Goal: Task Accomplishment & Management: Use online tool/utility

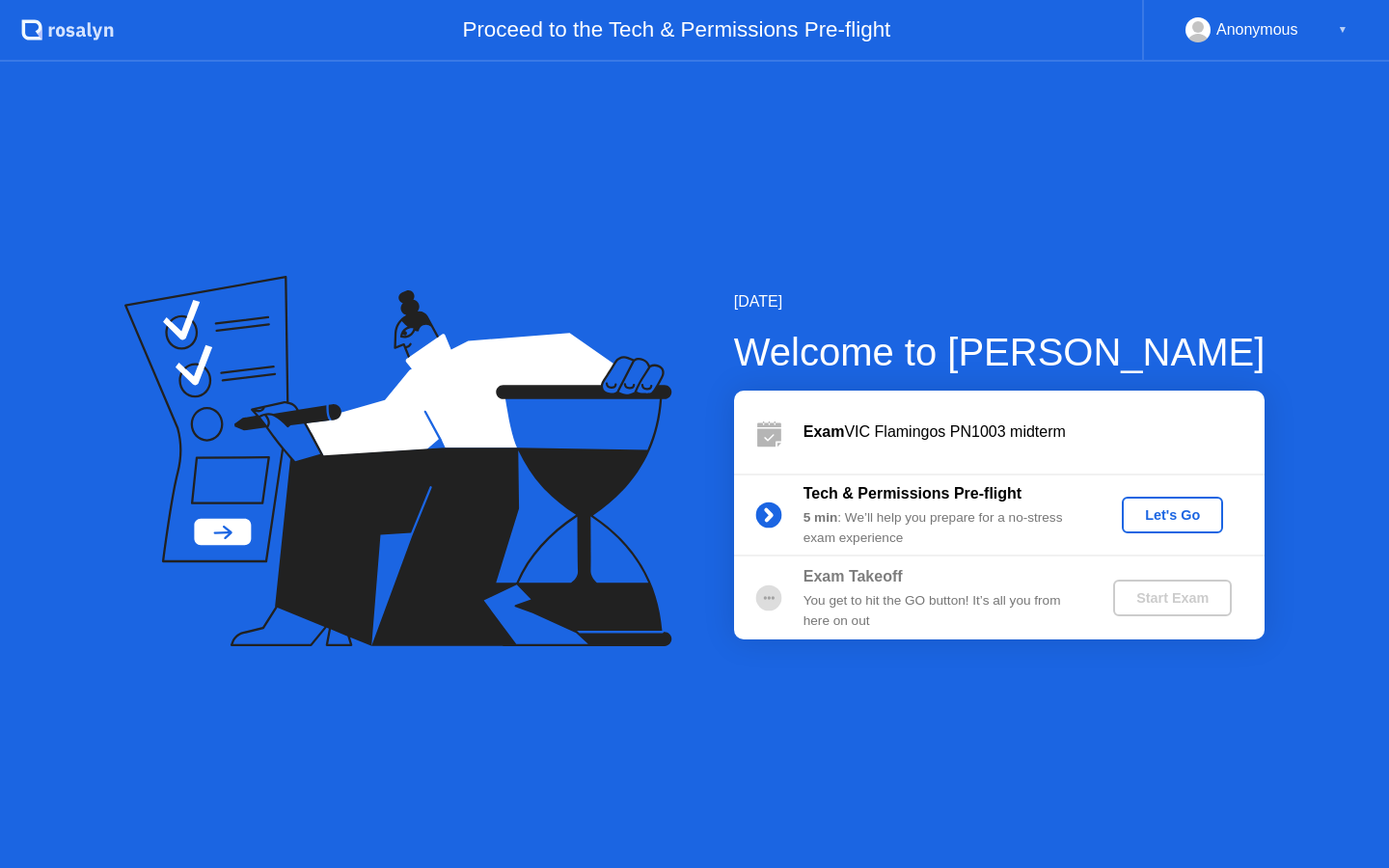
click at [1186, 523] on div "Let's Go" at bounding box center [1172, 515] width 86 height 15
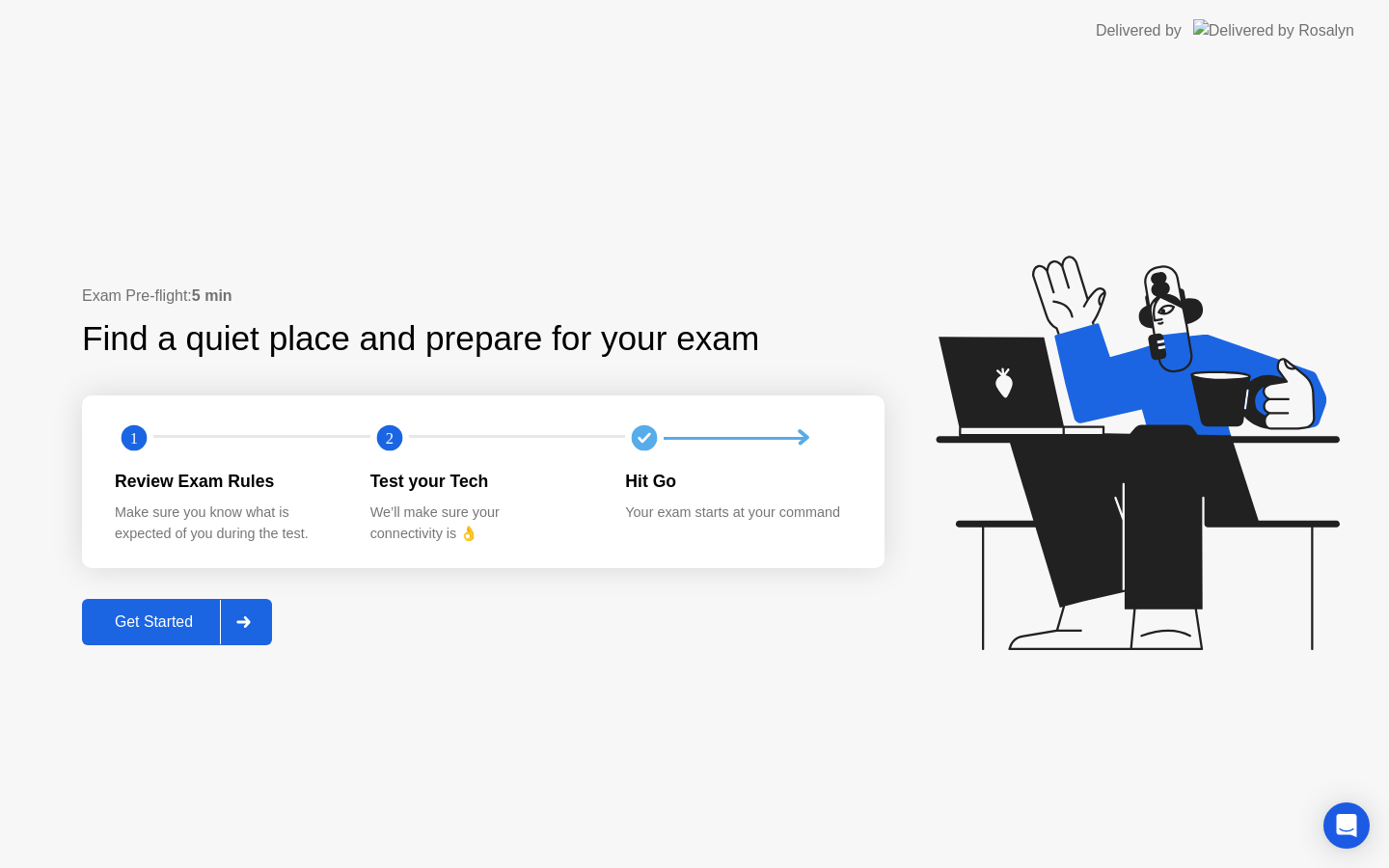
click at [154, 631] on div "Get Started" at bounding box center [154, 622] width 133 height 17
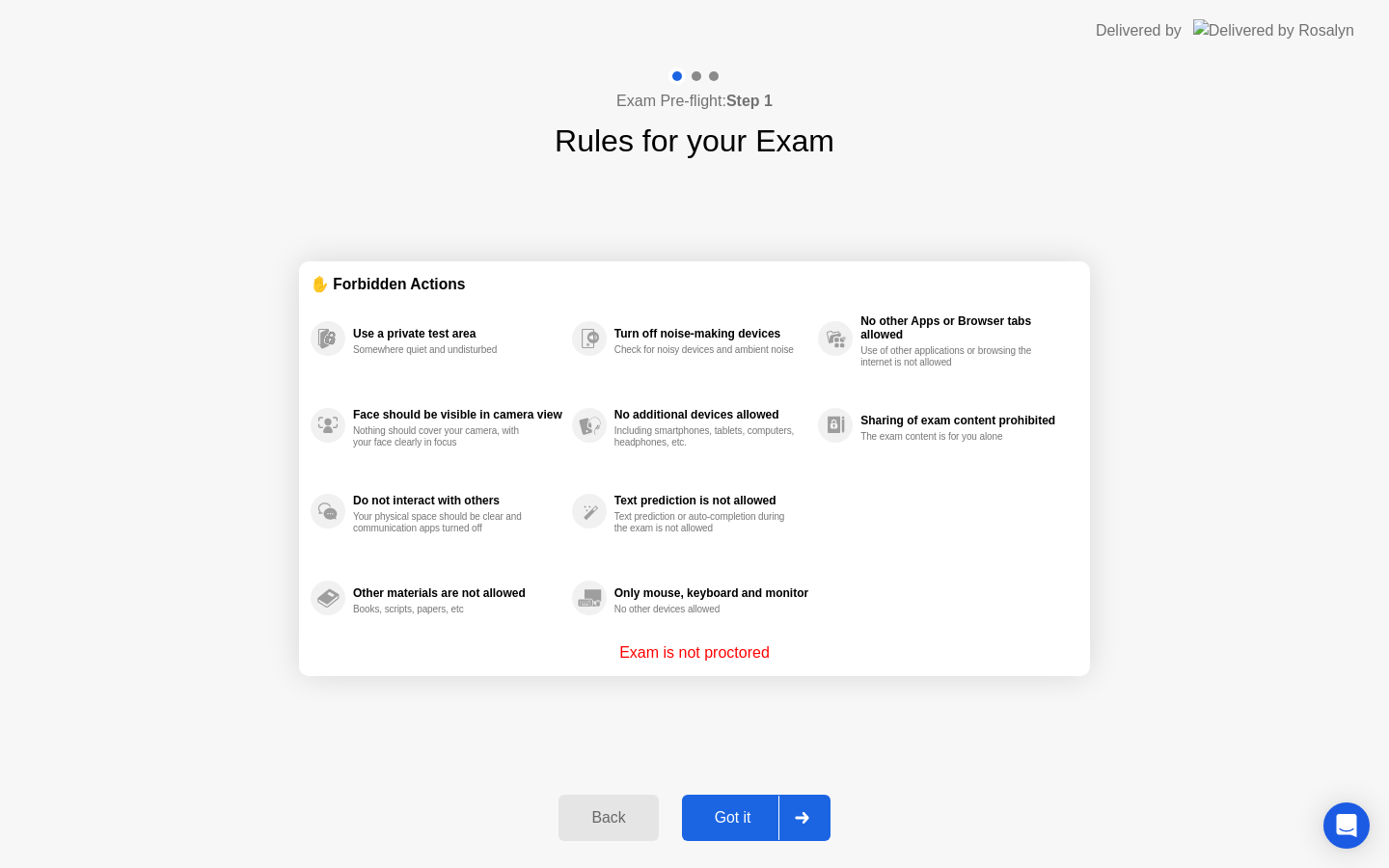
click at [747, 829] on button "Got it" at bounding box center [756, 818] width 148 height 46
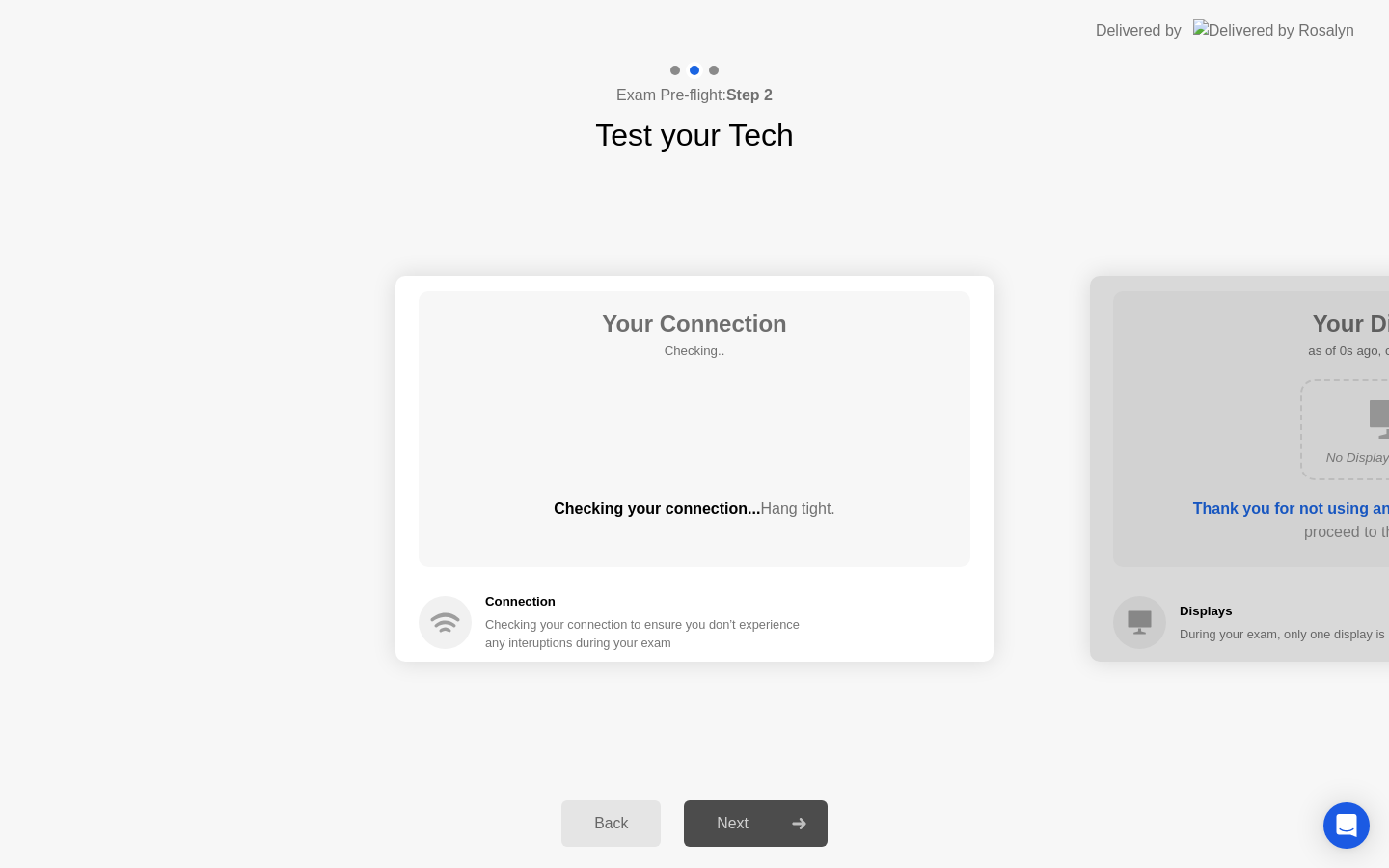
click at [738, 821] on div "Next" at bounding box center [733, 823] width 86 height 17
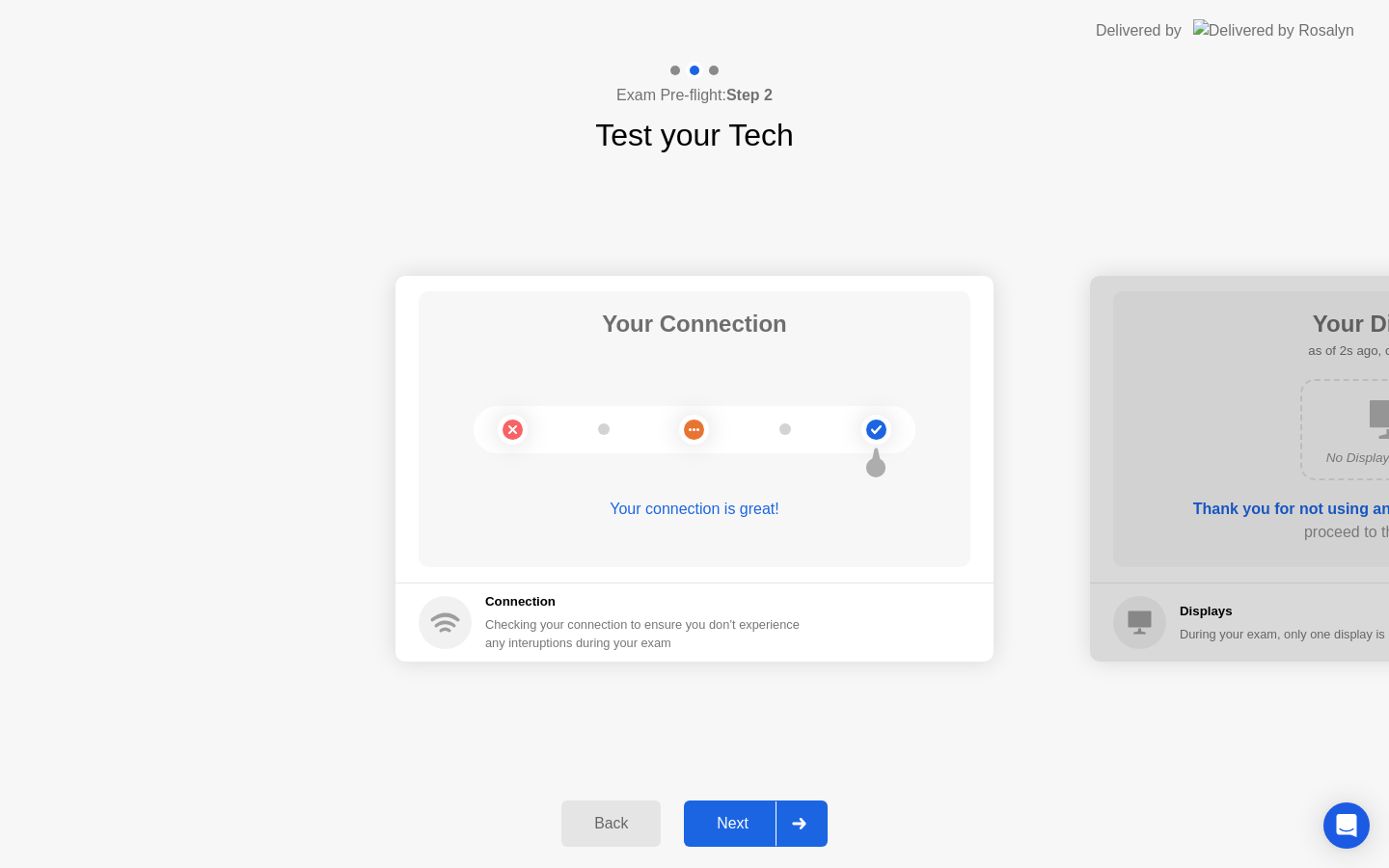
click at [738, 820] on div "Next" at bounding box center [733, 823] width 86 height 17
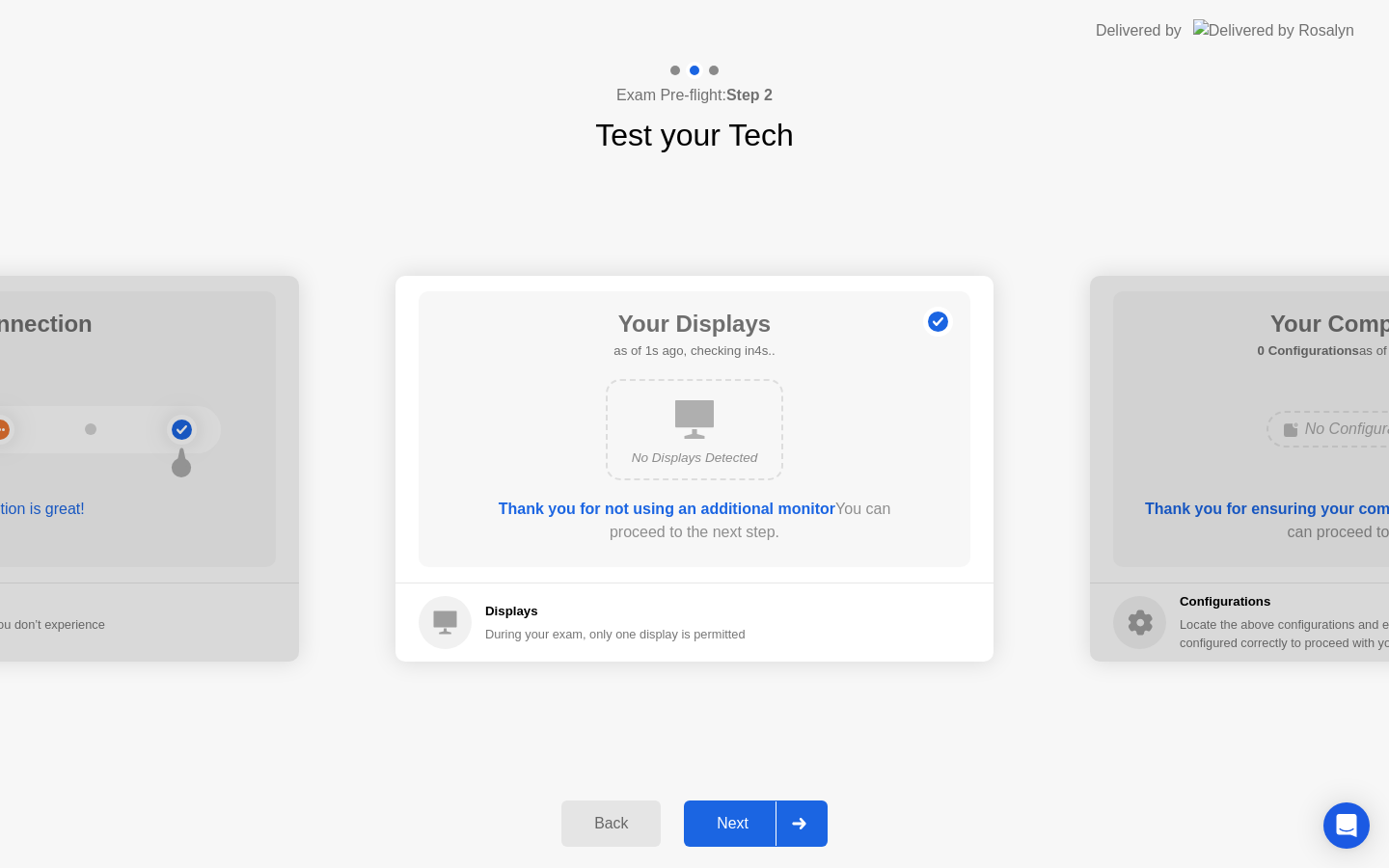
click at [738, 819] on div "Next" at bounding box center [733, 823] width 86 height 17
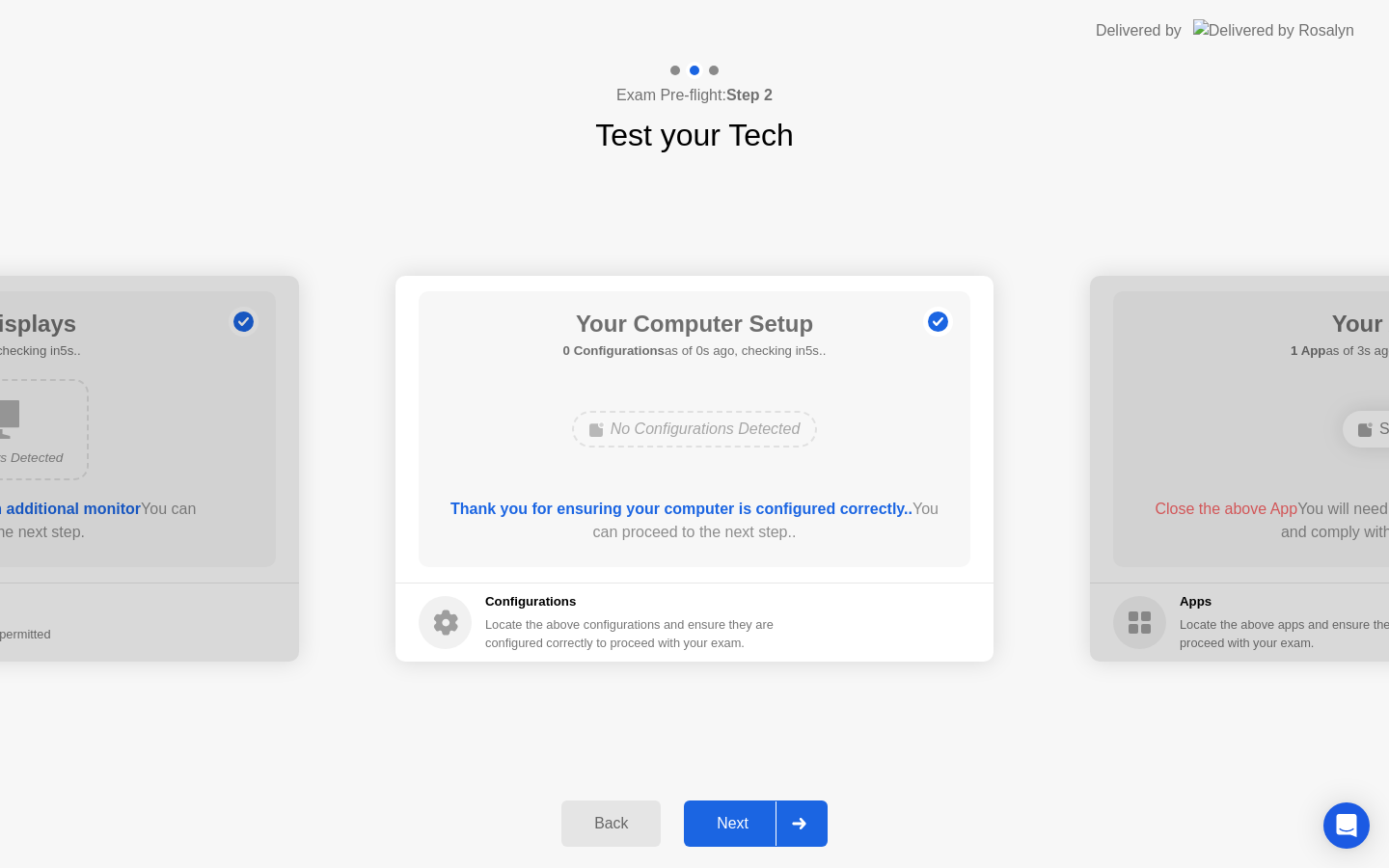
click at [738, 819] on div "Next" at bounding box center [733, 823] width 86 height 17
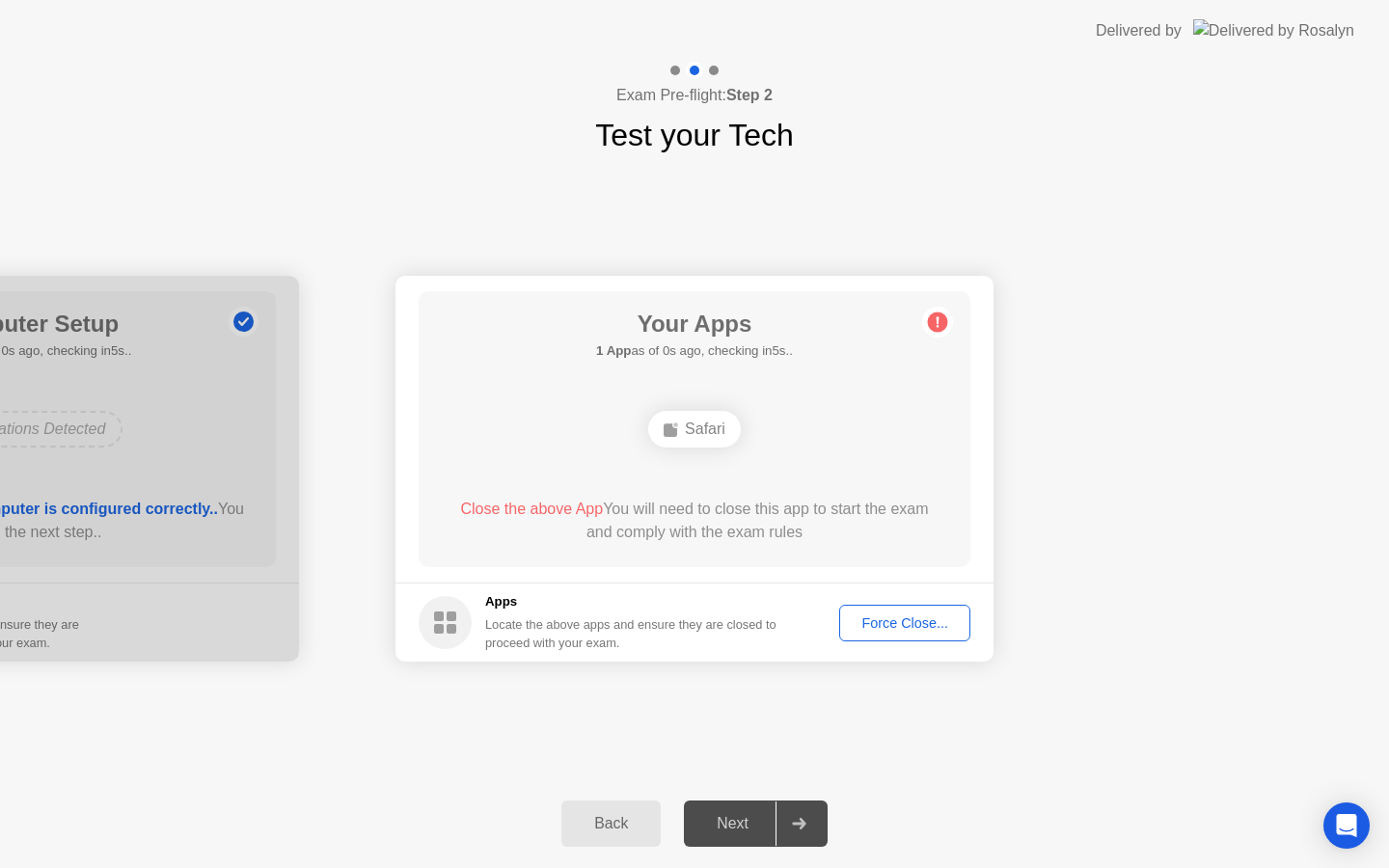
click at [738, 819] on div "Next" at bounding box center [733, 823] width 86 height 17
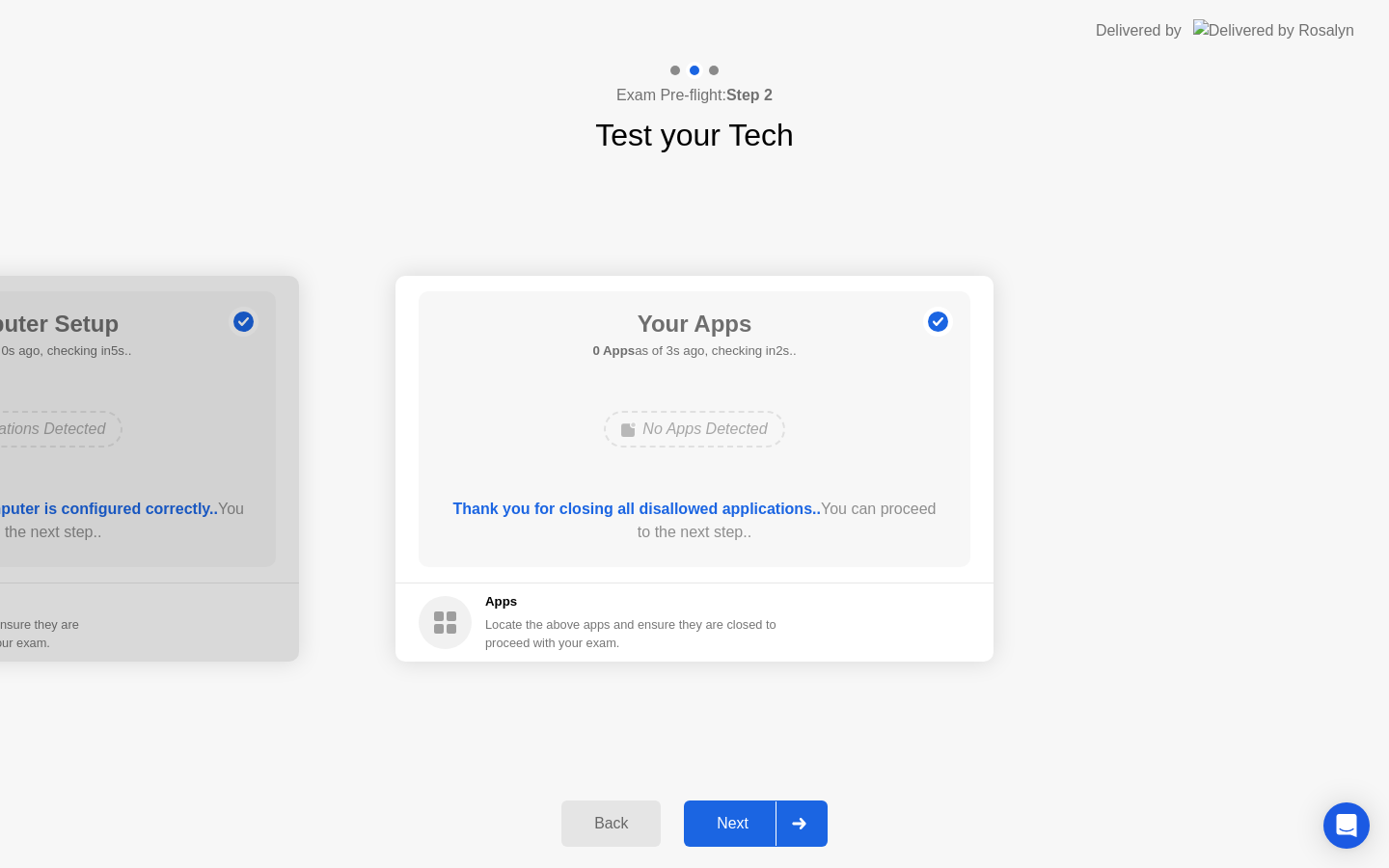
click at [734, 847] on div "Back Next" at bounding box center [694, 823] width 1389 height 89
click at [747, 830] on div "Next" at bounding box center [733, 823] width 86 height 17
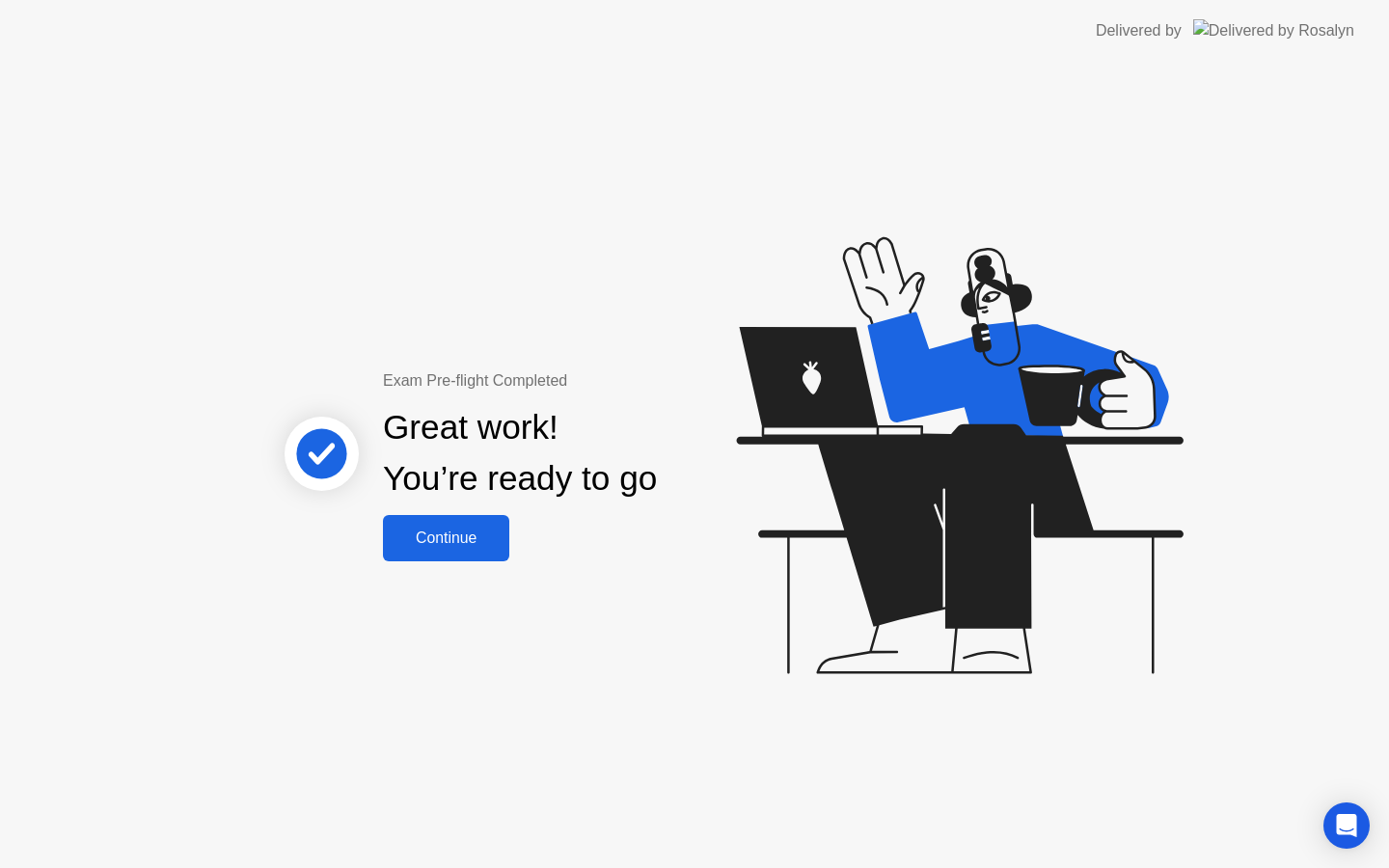
click at [471, 535] on div "Continue" at bounding box center [446, 538] width 115 height 17
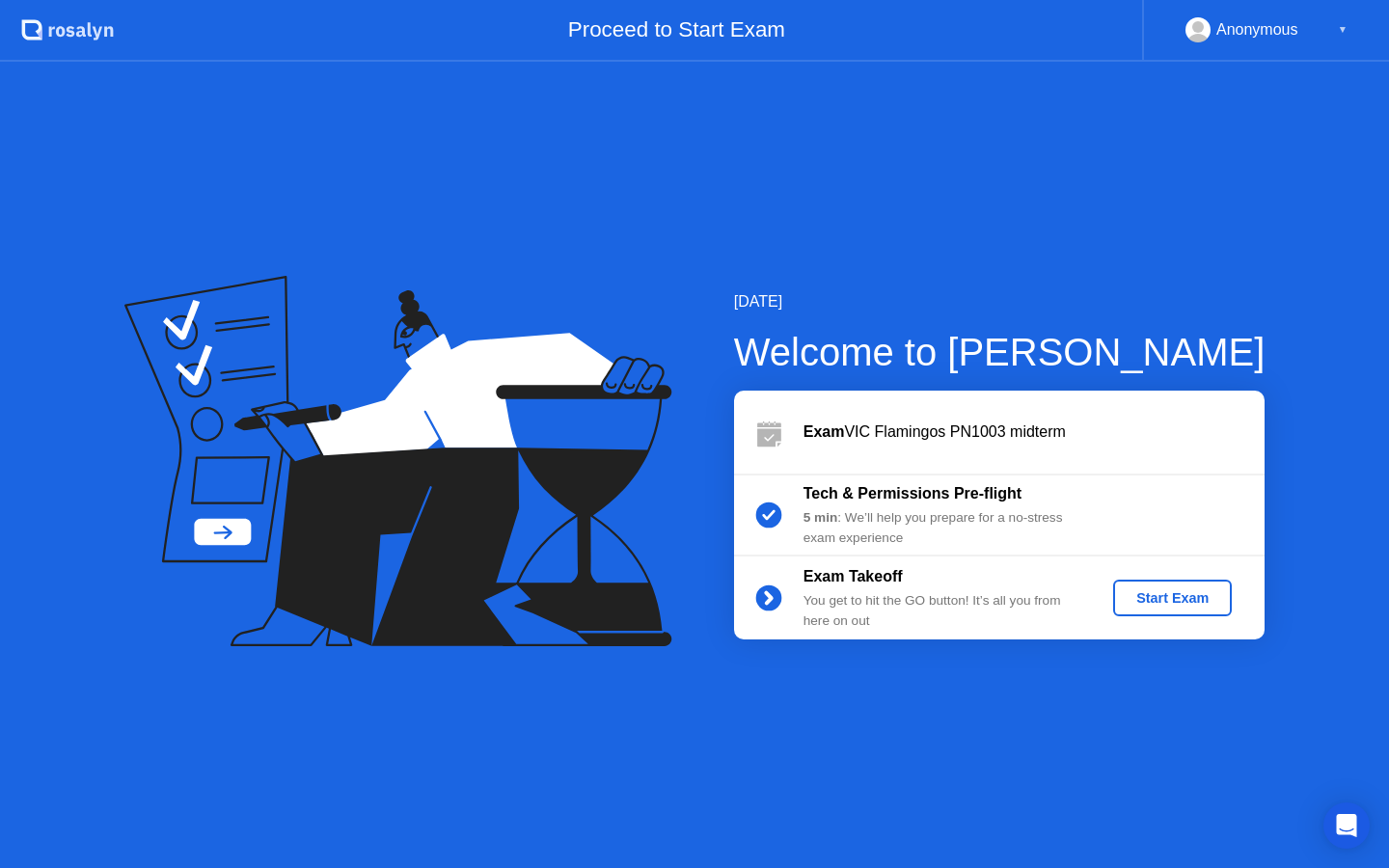
click at [1191, 597] on div "Start Exam" at bounding box center [1172, 598] width 104 height 15
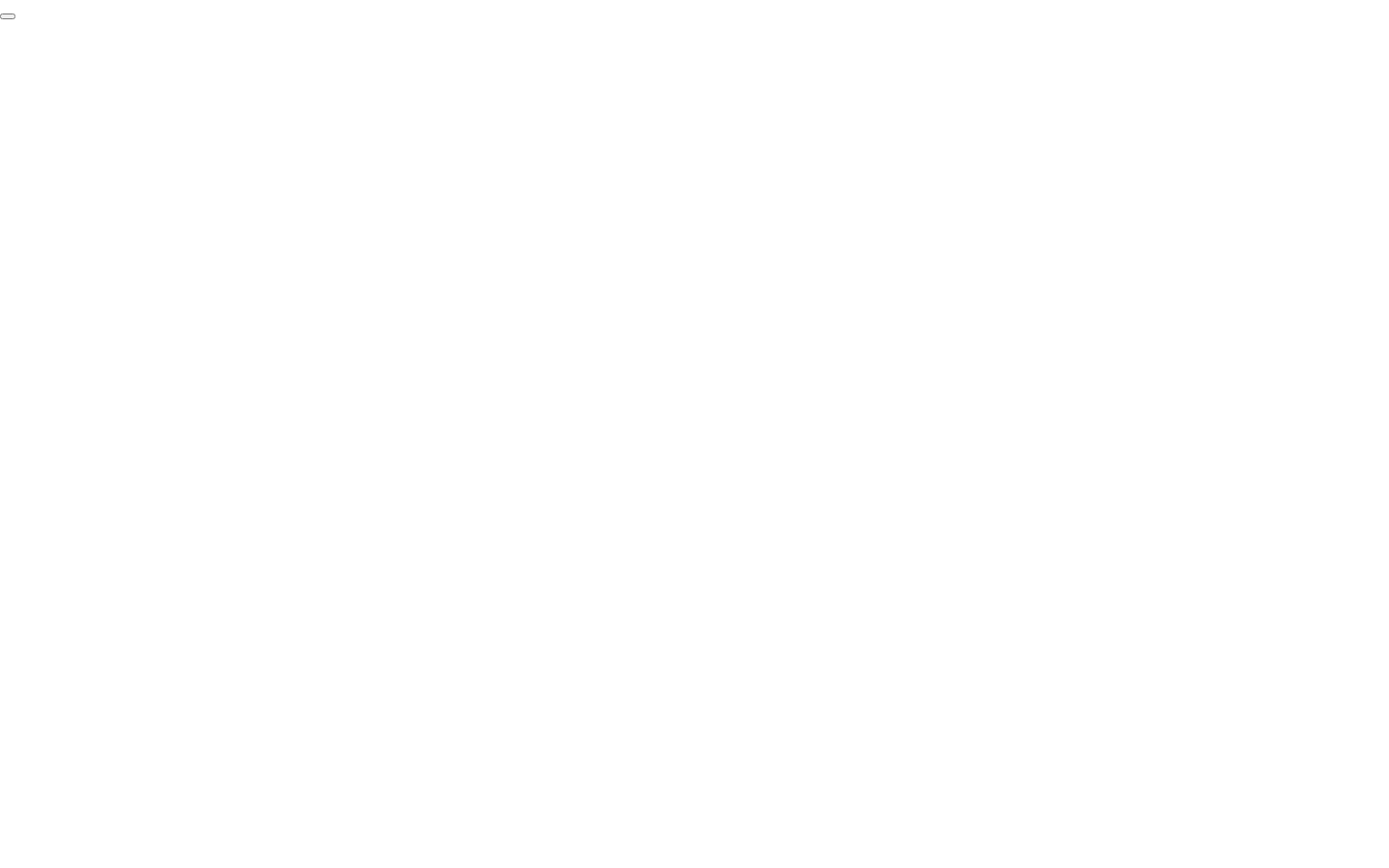
click div "End Proctoring Session"
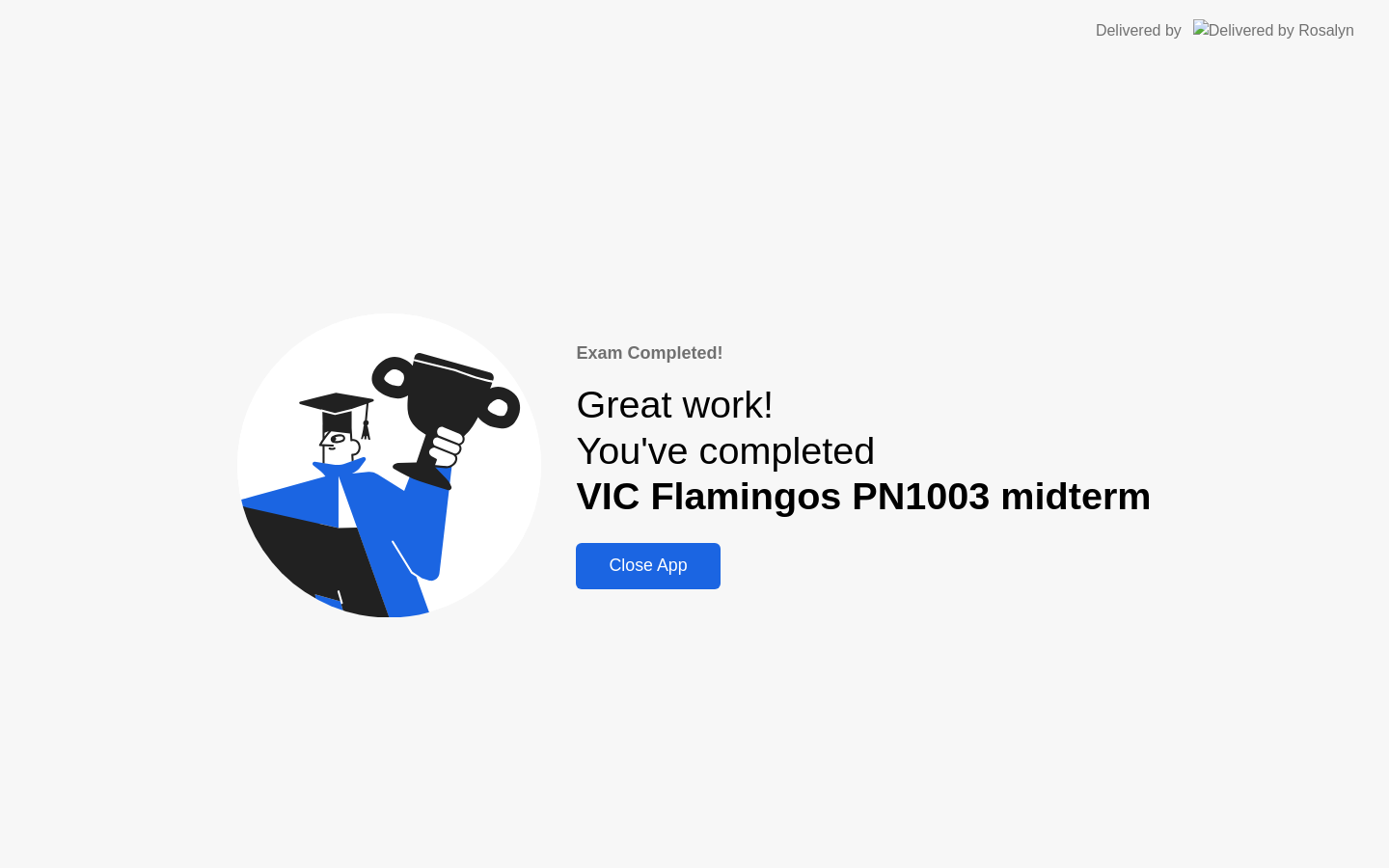
click at [664, 576] on div "Close App" at bounding box center [648, 565] width 133 height 20
